Goal: Communication & Community: Ask a question

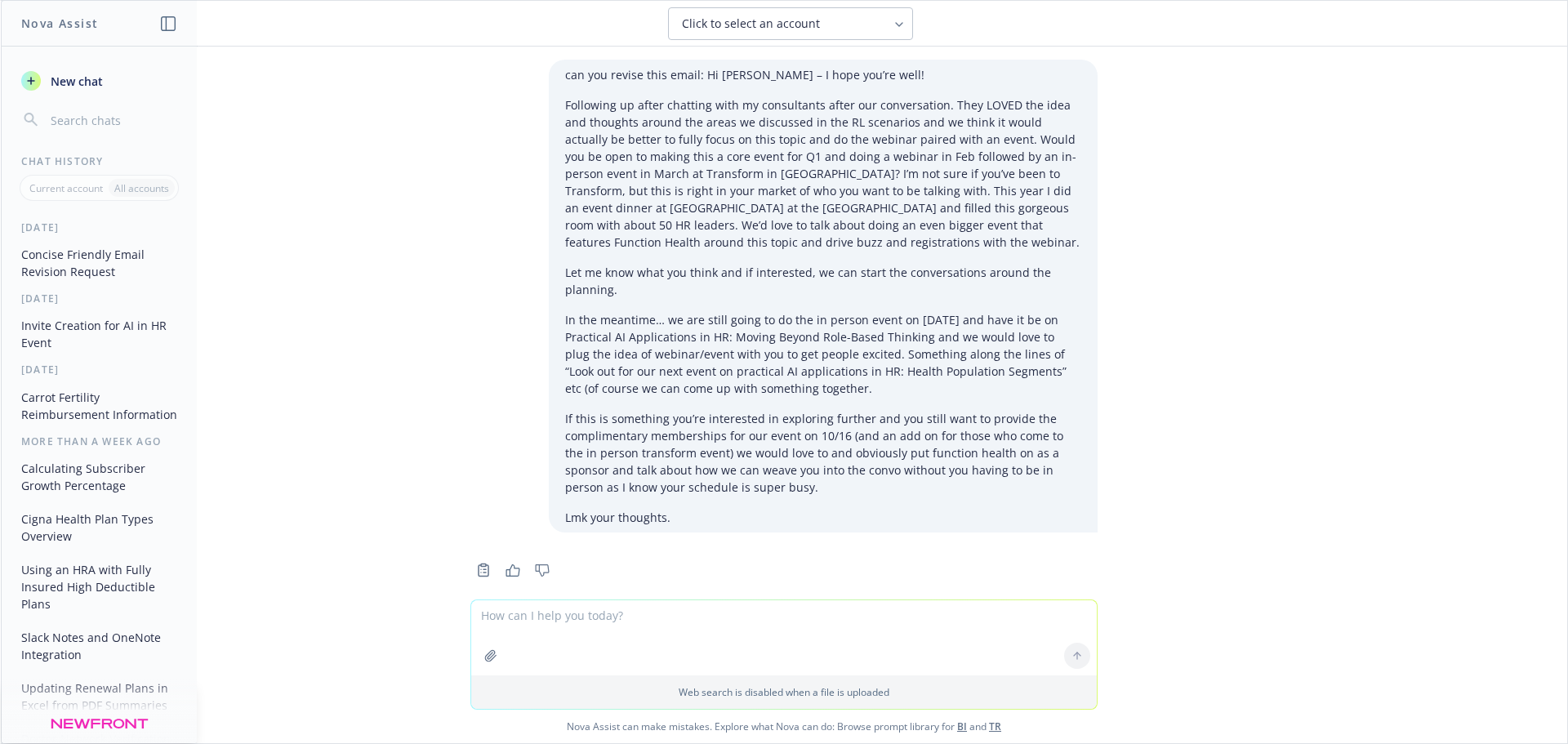
scroll to position [11665, 0]
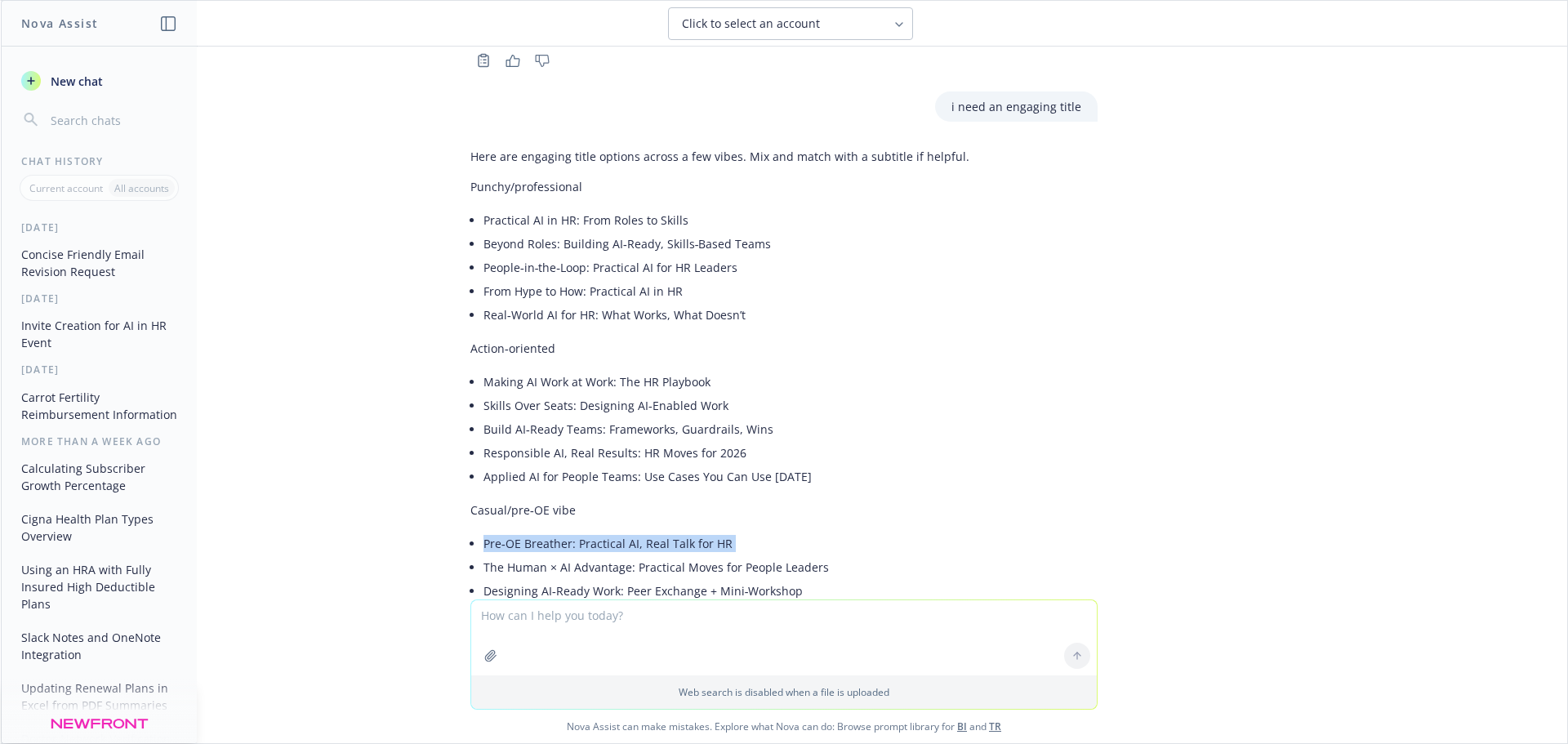
click at [749, 33] on button "Click to select an account" at bounding box center [790, 24] width 245 height 33
type input "[PERSON_NAME]"
click at [107, 76] on button "New chat" at bounding box center [99, 80] width 169 height 29
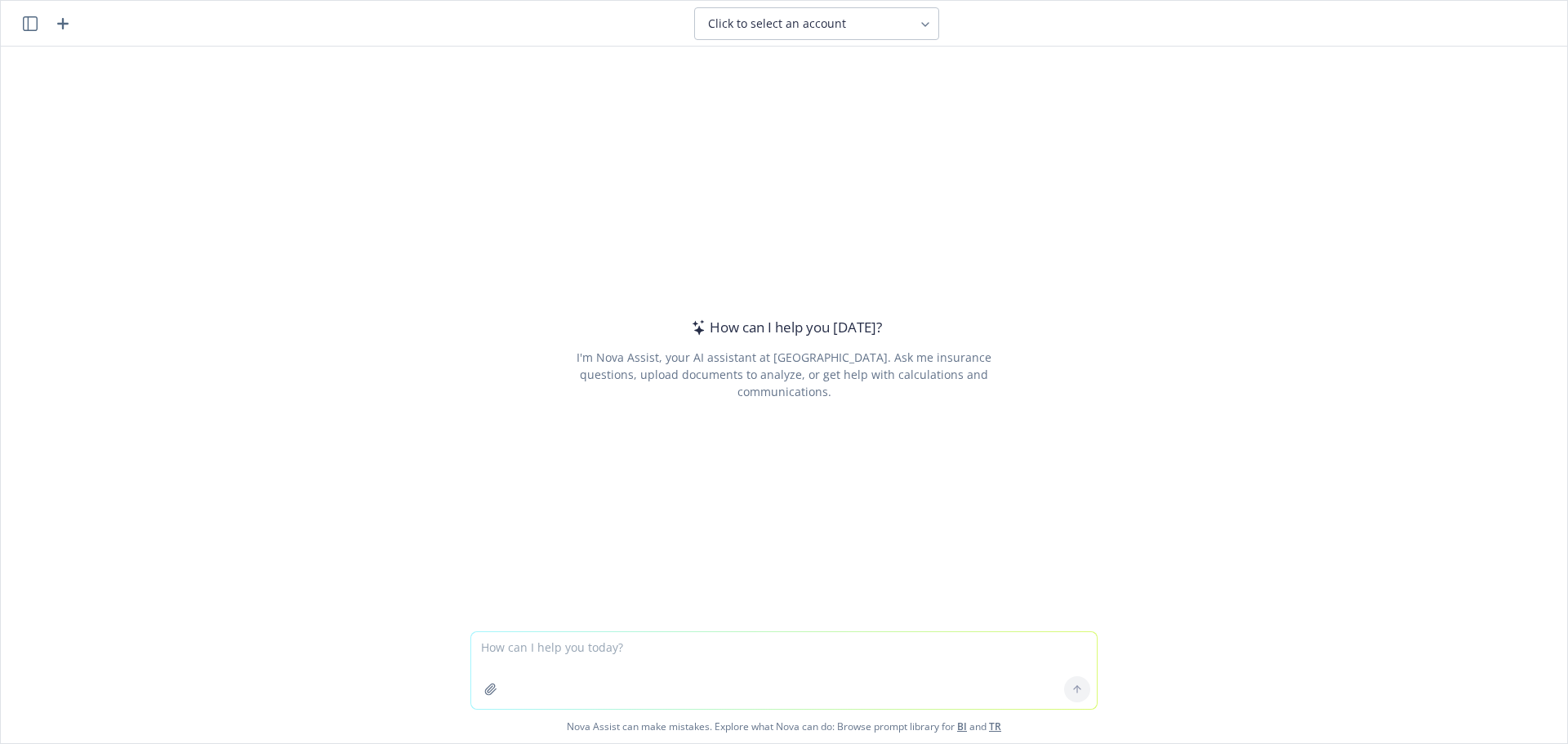
click at [24, 19] on icon "button" at bounding box center [30, 24] width 15 height 15
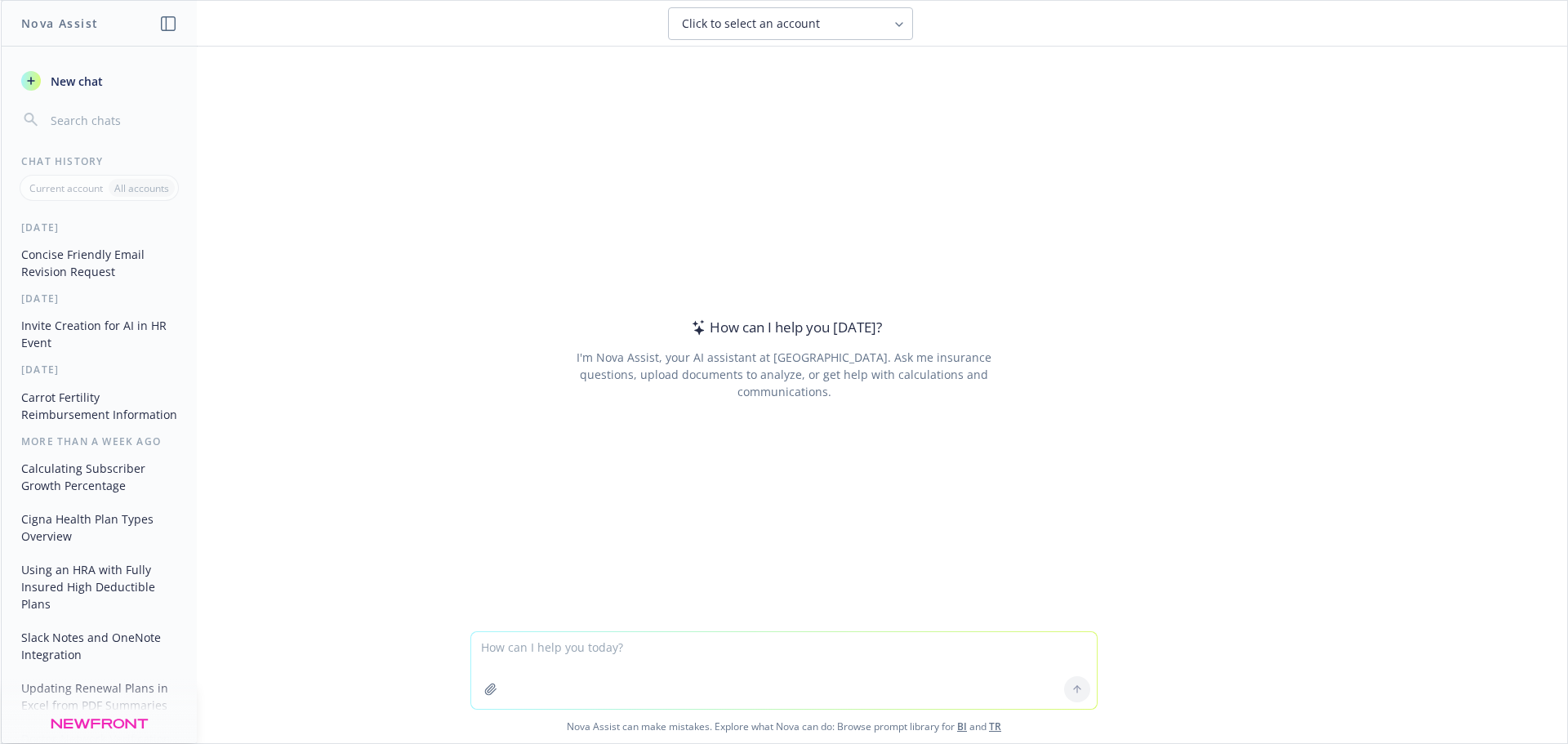
click at [164, 27] on icon "button" at bounding box center [168, 24] width 15 height 15
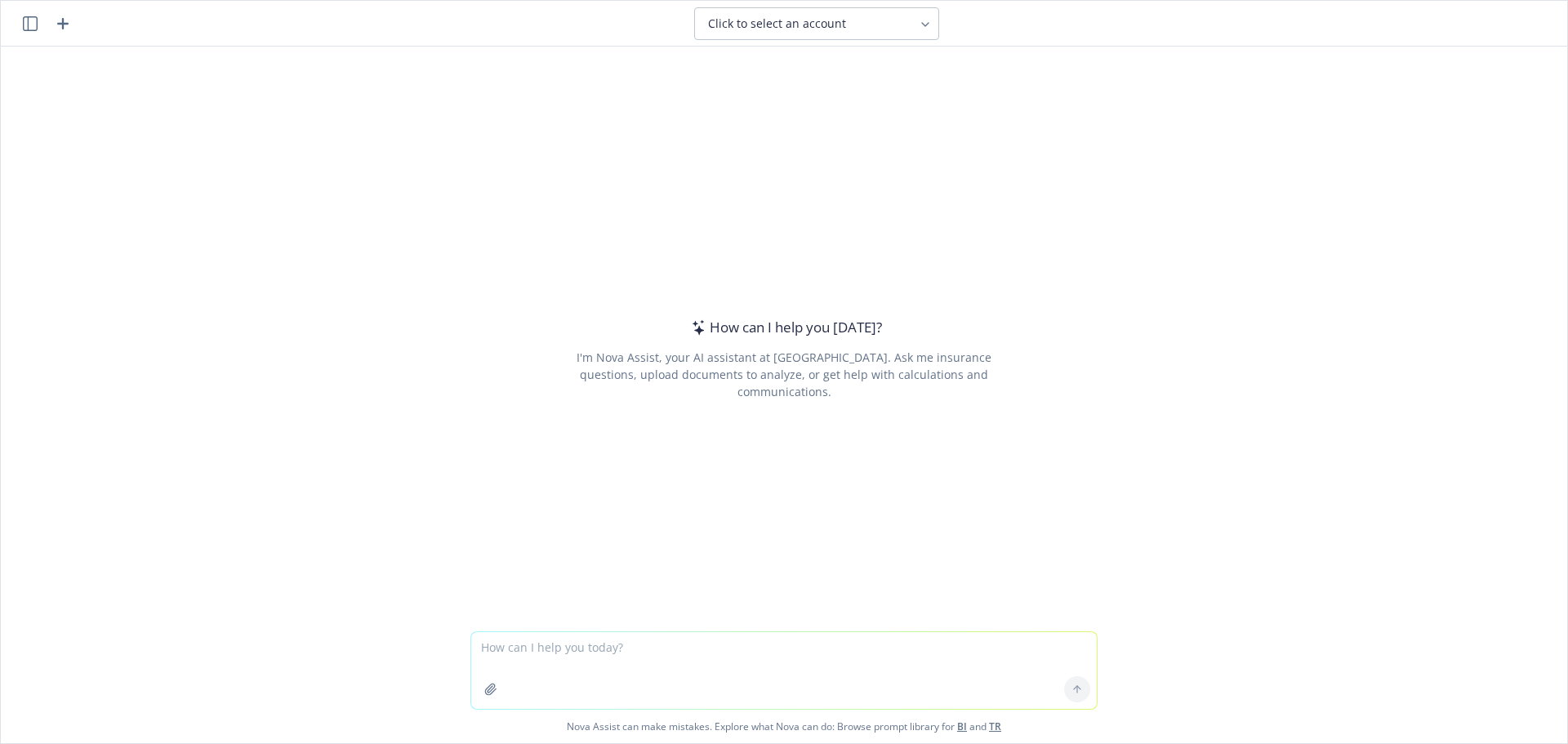
click at [59, 19] on icon "button" at bounding box center [62, 24] width 20 height 20
click at [750, 660] on textarea at bounding box center [784, 670] width 625 height 77
click at [481, 648] on textarea "Have you heard of companies buying a supplemental insurance plan to bridge to H…" at bounding box center [784, 670] width 625 height 77
click at [476, 650] on textarea "Have you heard of companies buying a supplemental insurance plan to bridge to H…" at bounding box center [784, 670] width 625 height 77
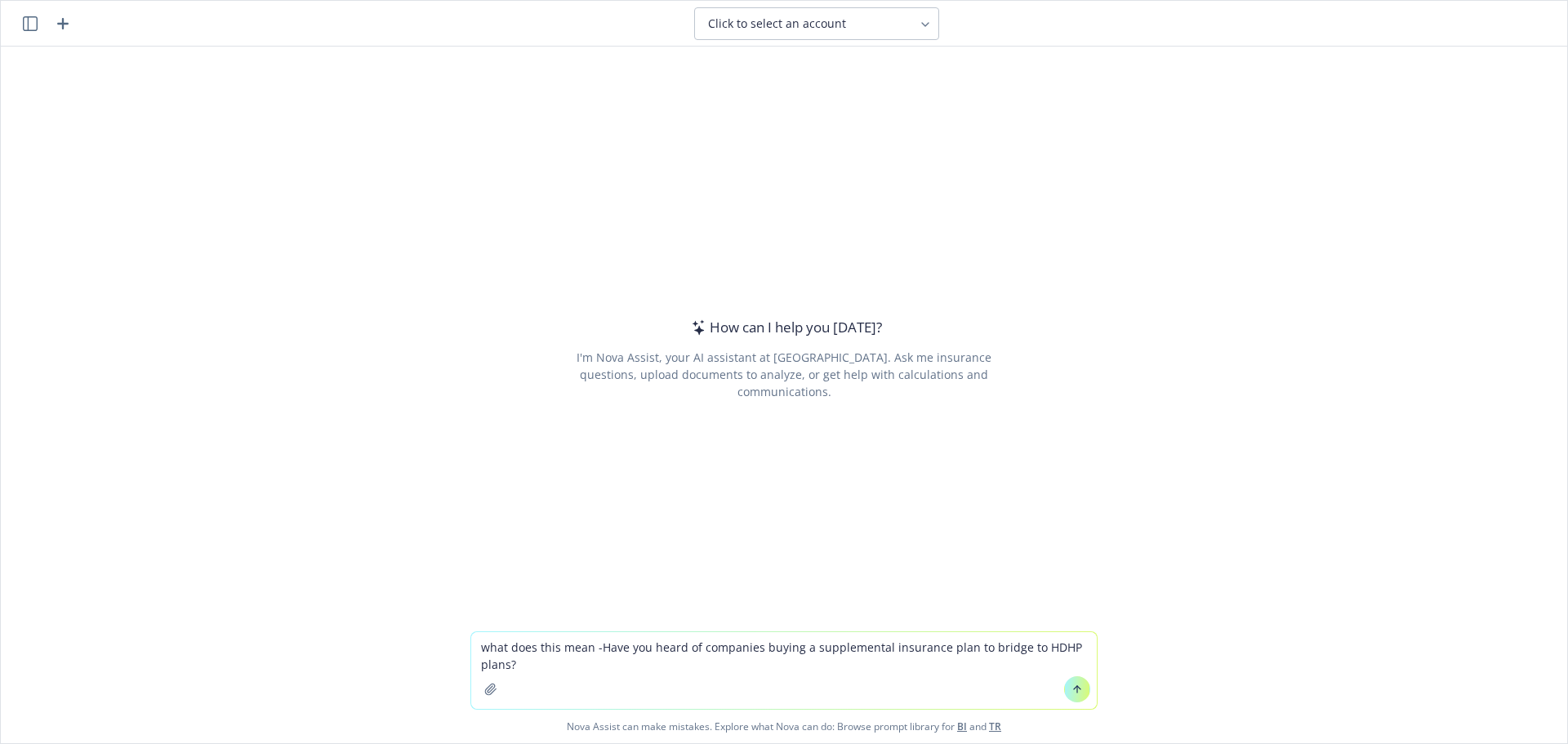
type textarea "what does this mean - Have you heard of companies buying a supplemental insuran…"
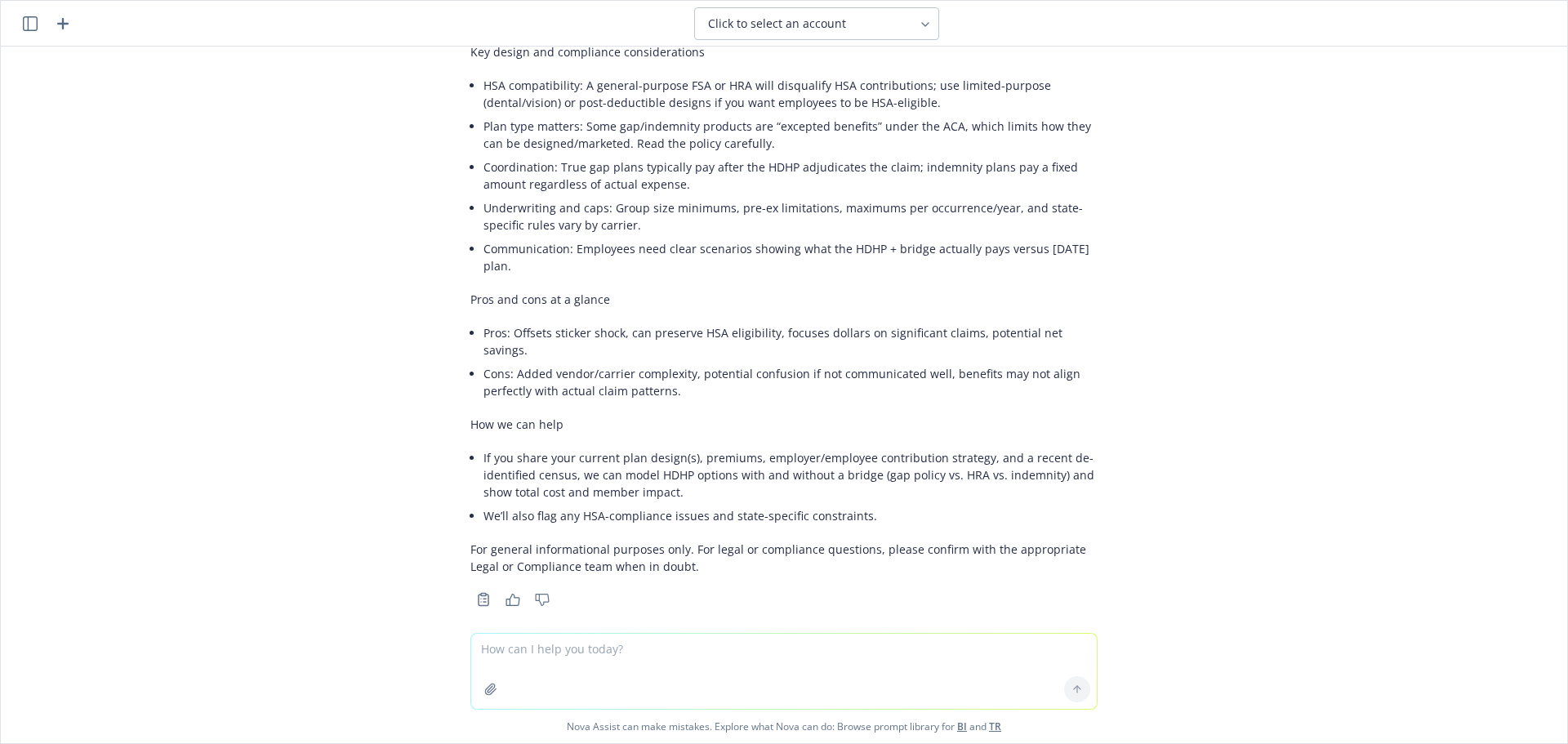
scroll to position [0, 0]
